Goal: Task Accomplishment & Management: Use online tool/utility

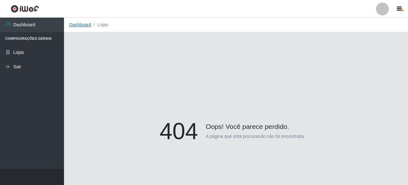
click at [81, 24] on link "Dashboard" at bounding box center [80, 24] width 22 height 5
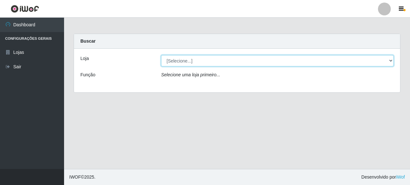
click at [180, 60] on select "[Selecione...] Supermercado Queiroz - [GEOGRAPHIC_DATA]" at bounding box center [277, 60] width 232 height 11
select select "496"
click at [161, 55] on select "[Selecione...] Supermercado Queiroz - [GEOGRAPHIC_DATA]" at bounding box center [277, 60] width 232 height 11
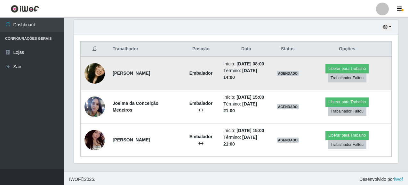
scroll to position [226, 0]
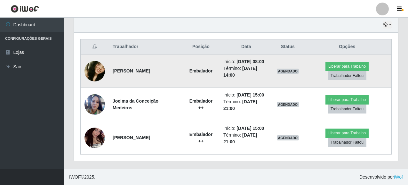
drag, startPoint x: 114, startPoint y: 70, endPoint x: 176, endPoint y: 73, distance: 62.2
click at [176, 73] on td "[PERSON_NAME]" at bounding box center [146, 71] width 74 height 34
copy strong "[PERSON_NAME]"
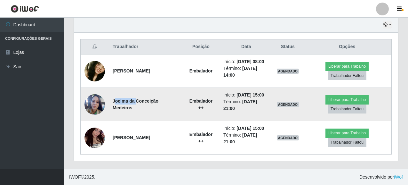
drag, startPoint x: 115, startPoint y: 101, endPoint x: 135, endPoint y: 103, distance: 20.3
click at [135, 103] on strong "Joelma da Conceição Medeiros" at bounding box center [136, 104] width 46 height 12
click at [120, 116] on td "Joelma da Conceição Medeiros" at bounding box center [146, 104] width 74 height 33
drag, startPoint x: 112, startPoint y: 100, endPoint x: 135, endPoint y: 112, distance: 25.5
click at [135, 112] on td "Joelma da Conceição Medeiros" at bounding box center [146, 104] width 74 height 33
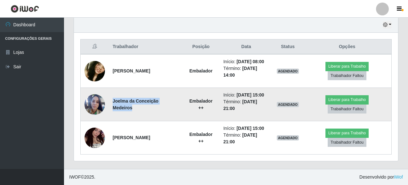
copy strong "Joelma da Conceição Medeiros"
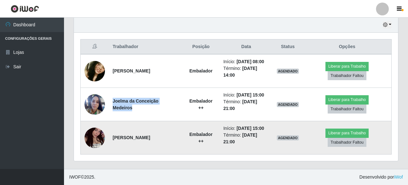
drag, startPoint x: 112, startPoint y: 135, endPoint x: 173, endPoint y: 138, distance: 60.6
click at [173, 138] on td "[PERSON_NAME]" at bounding box center [146, 137] width 74 height 33
copy strong "[PERSON_NAME]"
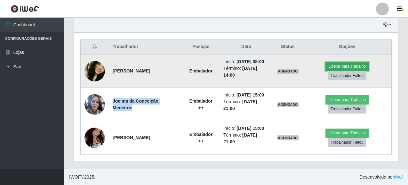
click at [338, 66] on button "Liberar para Trabalho" at bounding box center [346, 66] width 43 height 9
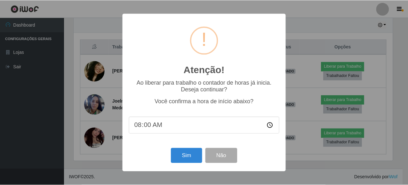
scroll to position [133, 320]
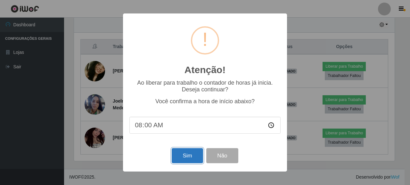
click at [187, 157] on button "Sim" at bounding box center [187, 155] width 31 height 15
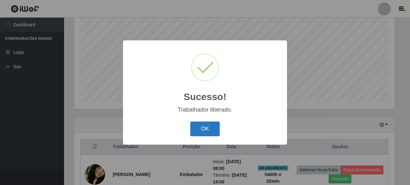
click at [199, 122] on button "OK" at bounding box center [205, 128] width 30 height 15
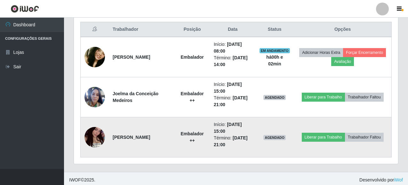
scroll to position [246, 0]
